Goal: Transaction & Acquisition: Download file/media

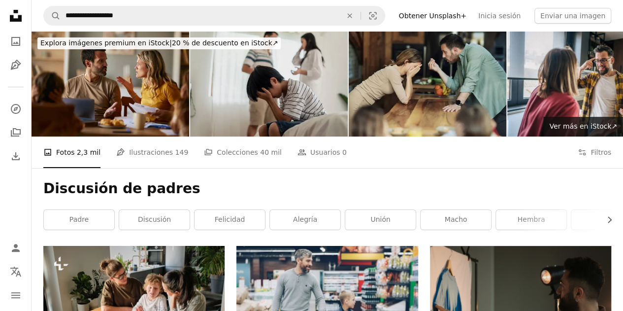
click at [267, 69] on img at bounding box center [269, 84] width 158 height 105
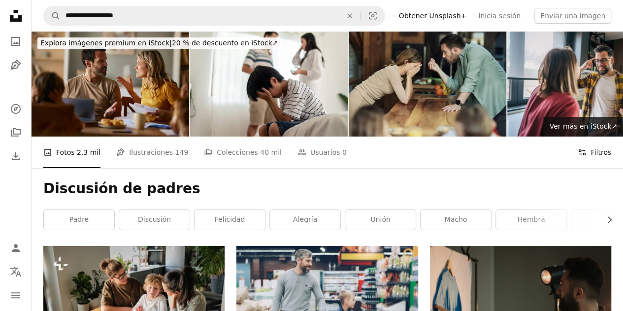
click at [601, 152] on button "Filters Filtros" at bounding box center [595, 153] width 34 height 32
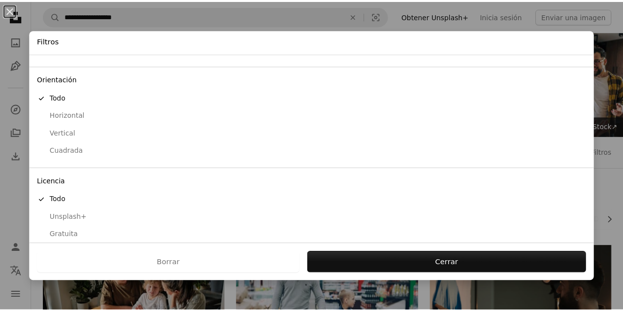
scroll to position [78, 0]
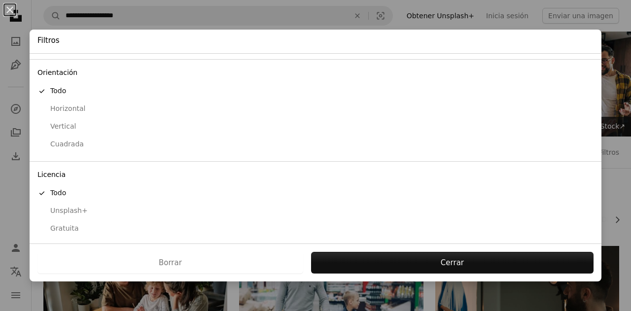
click at [64, 226] on div "Gratuita" at bounding box center [315, 229] width 556 height 10
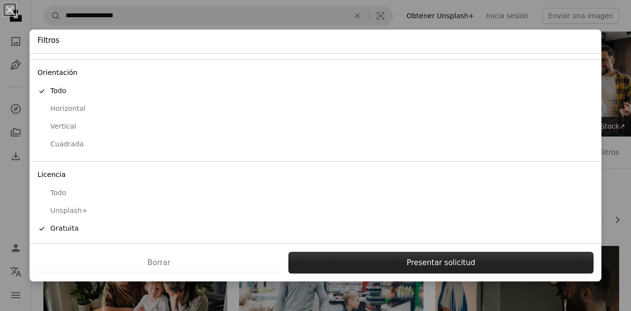
click at [392, 262] on button "Presentar solicitud" at bounding box center [440, 263] width 305 height 22
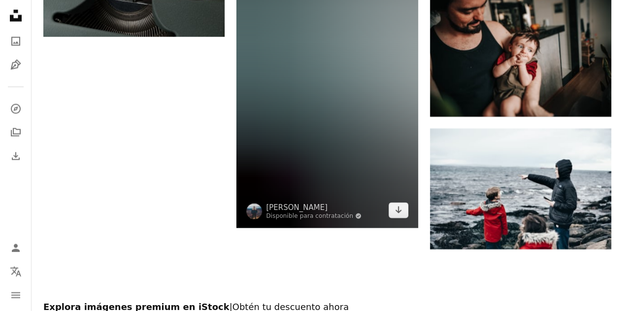
scroll to position [1232, 0]
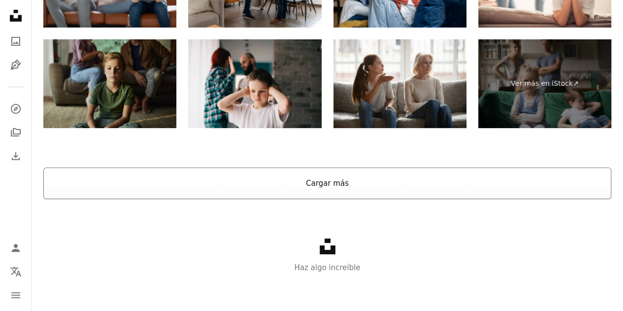
click at [334, 185] on button "Cargar más" at bounding box center [327, 184] width 568 height 32
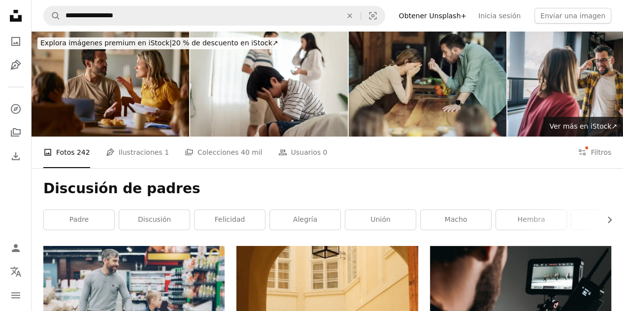
scroll to position [0, 0]
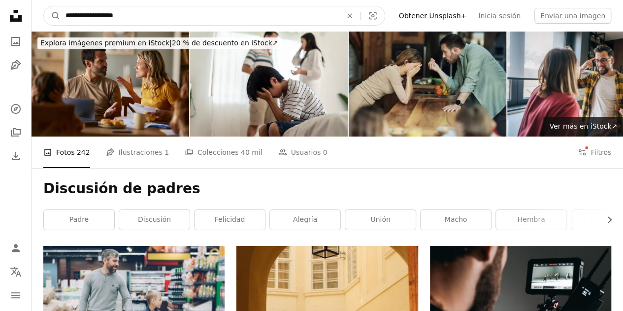
drag, startPoint x: 126, startPoint y: 15, endPoint x: 11, endPoint y: 12, distance: 115.4
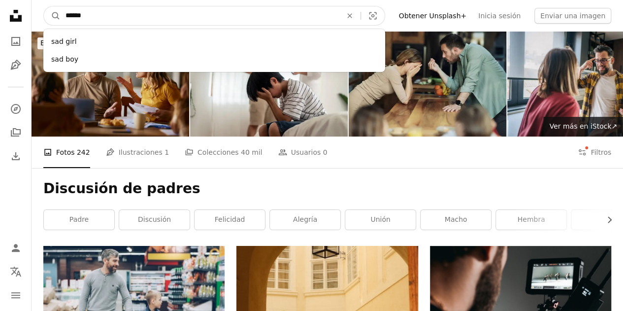
type input "*******"
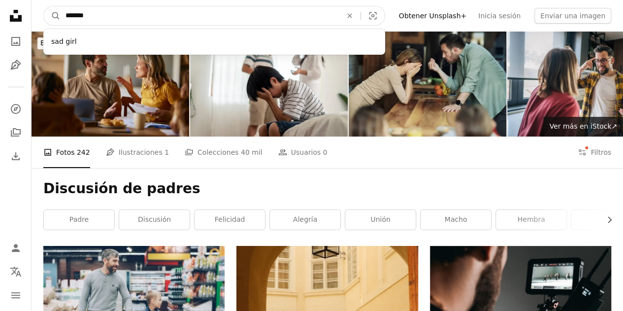
click button "A magnifying glass" at bounding box center [52, 15] width 17 height 19
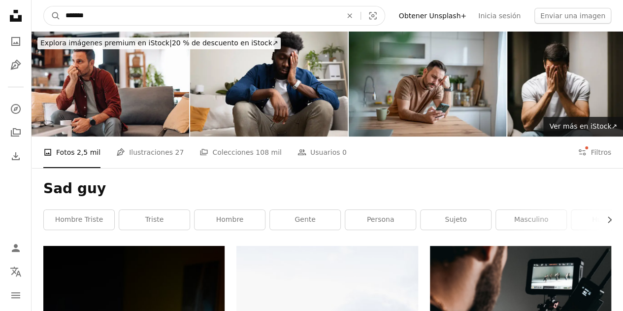
drag, startPoint x: 106, startPoint y: 17, endPoint x: 79, endPoint y: 19, distance: 27.1
click at [79, 19] on input "*******" at bounding box center [200, 15] width 278 height 19
type input "*******"
click button "A magnifying glass" at bounding box center [52, 15] width 17 height 19
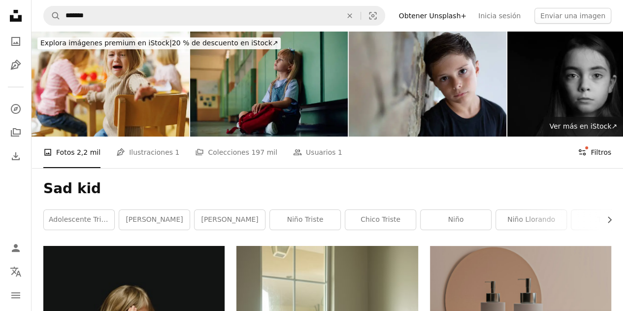
click at [605, 153] on button "Filters Filtros" at bounding box center [595, 153] width 34 height 32
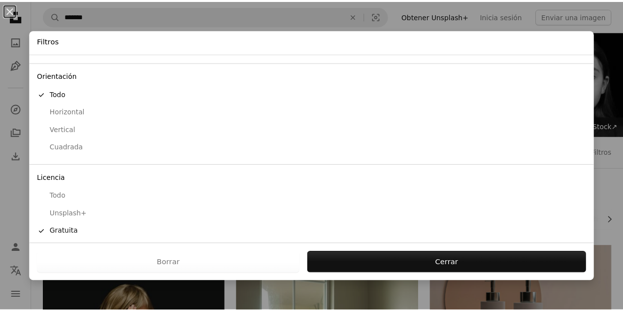
scroll to position [78, 0]
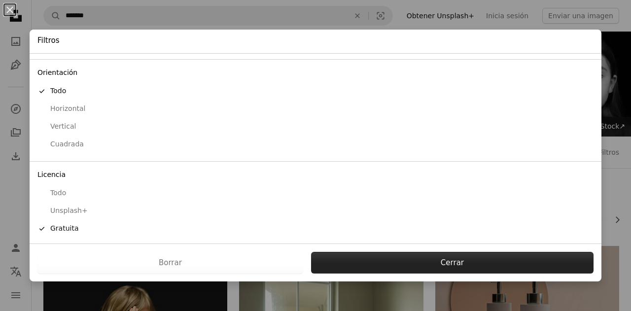
click at [463, 257] on button "Cerrar" at bounding box center [452, 263] width 282 height 22
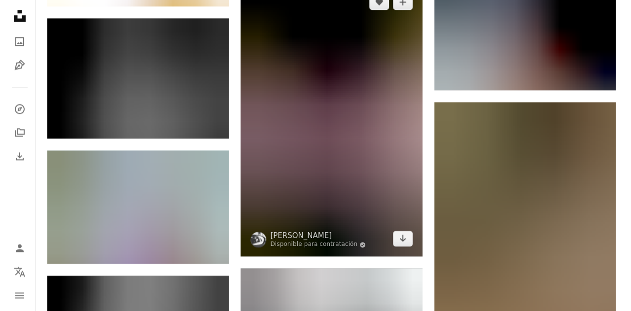
scroll to position [690, 0]
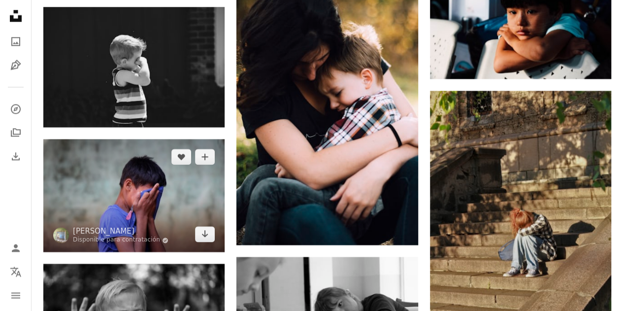
click at [100, 163] on img at bounding box center [133, 195] width 181 height 113
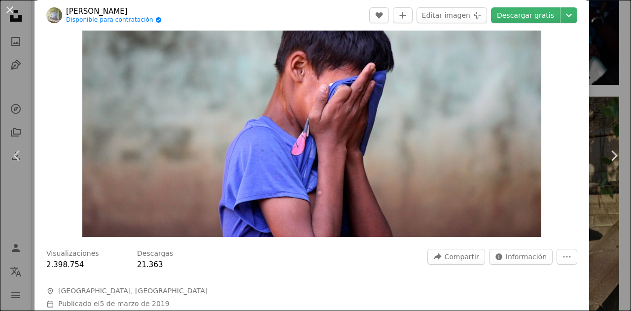
scroll to position [49, 0]
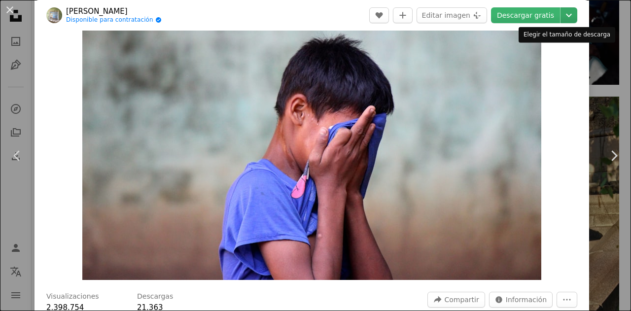
click at [563, 18] on icon "Chevron down" at bounding box center [569, 15] width 16 height 12
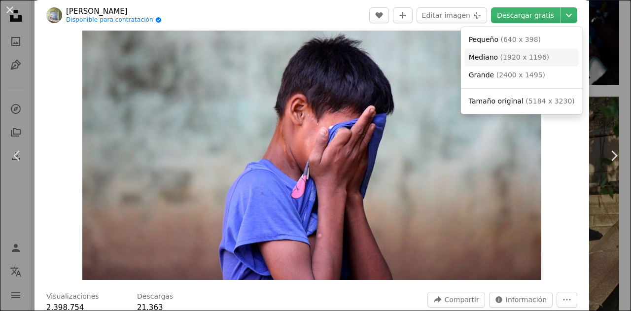
click at [475, 56] on span "Mediano" at bounding box center [484, 57] width 30 height 8
